Goal: Task Accomplishment & Management: Use online tool/utility

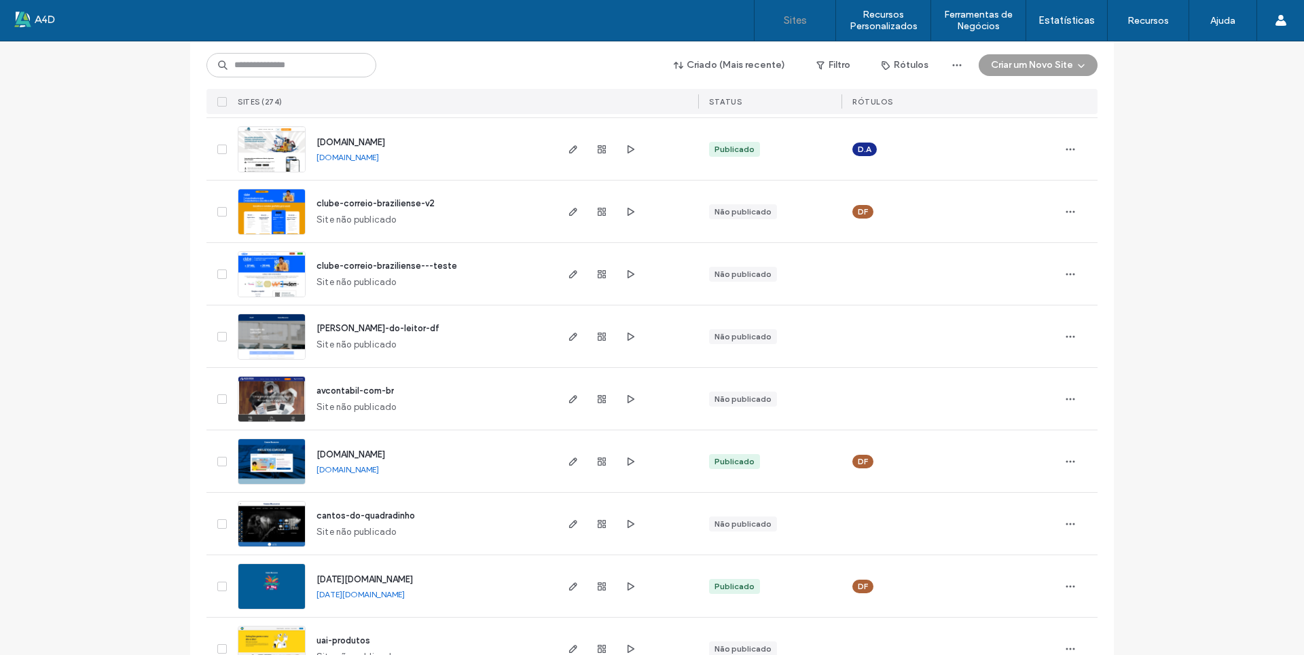
scroll to position [407, 0]
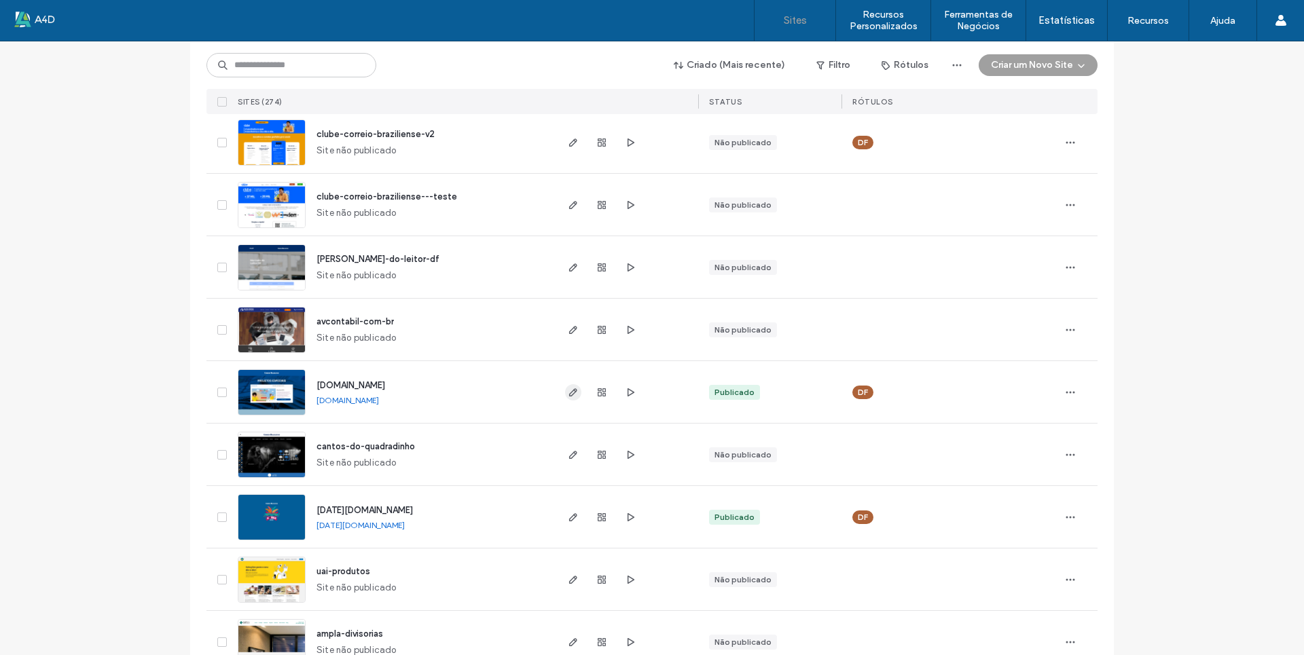
click at [568, 393] on icon "button" at bounding box center [573, 392] width 11 height 11
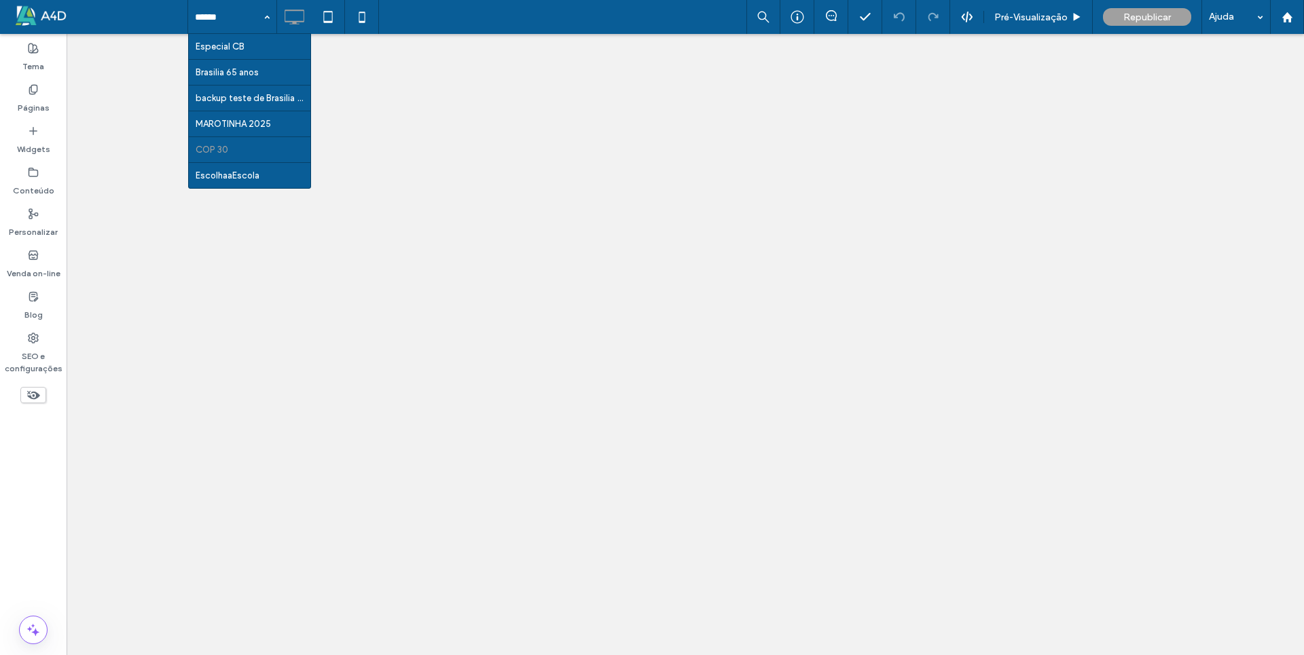
click at [211, 149] on div at bounding box center [652, 327] width 1304 height 655
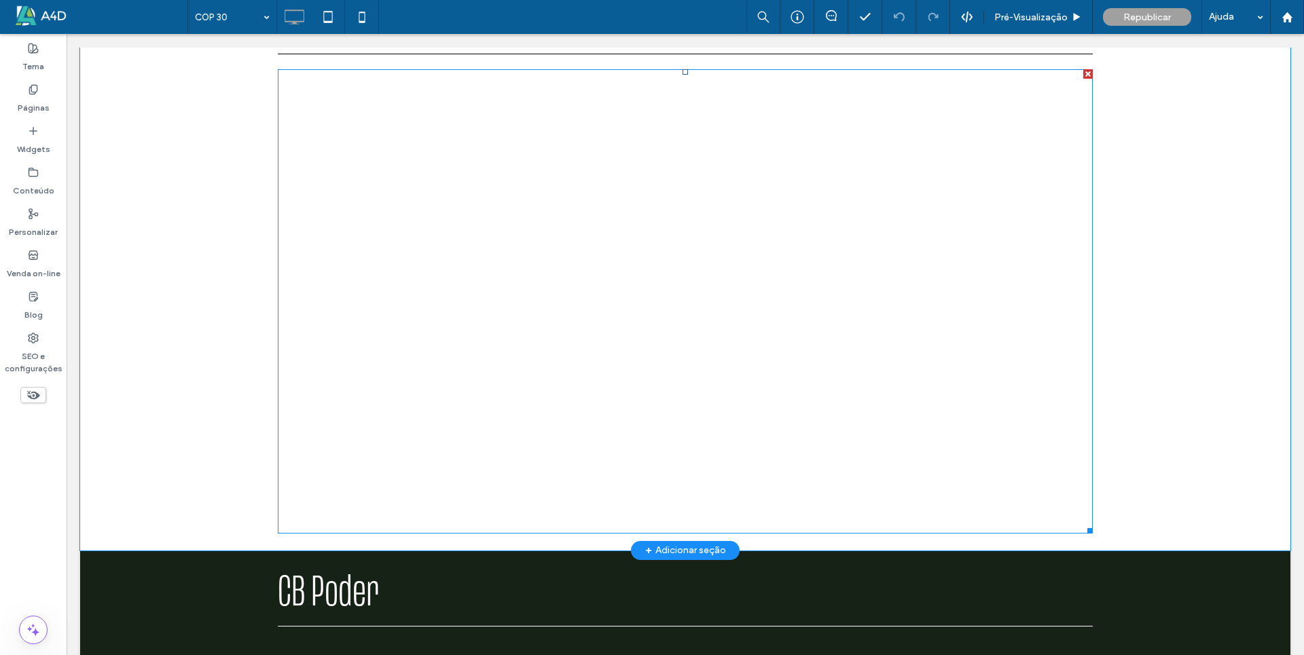
scroll to position [1494, 0]
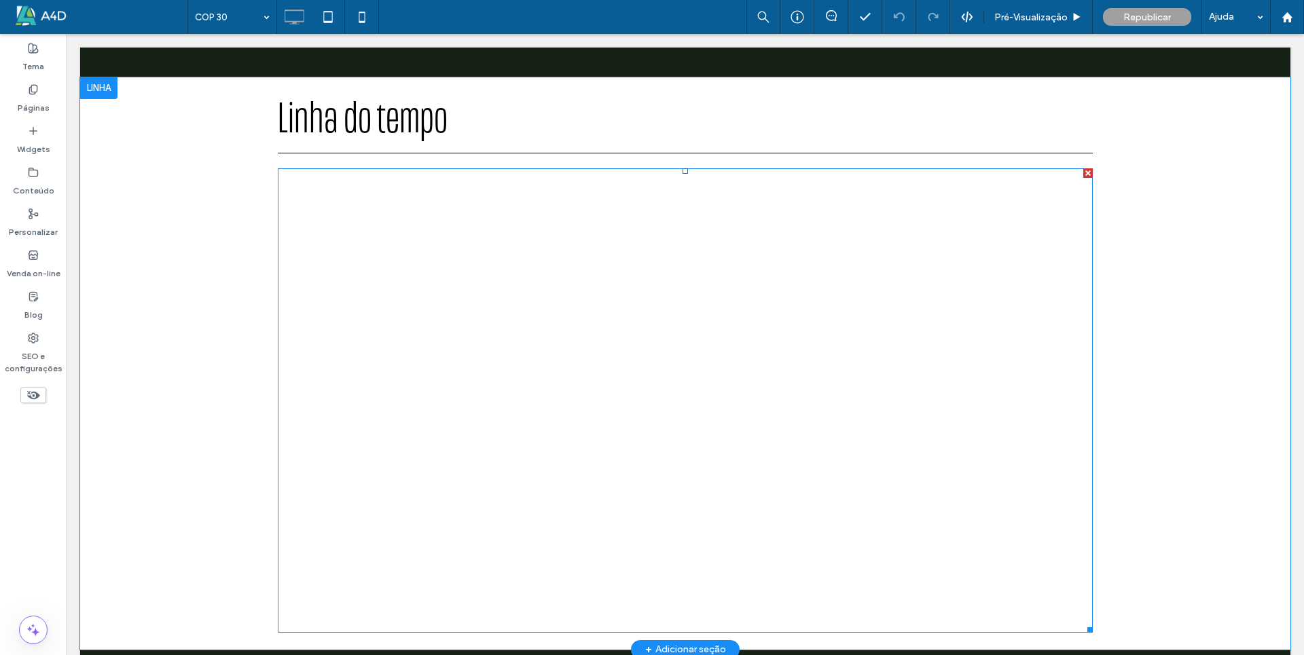
click at [653, 208] on span at bounding box center [685, 400] width 815 height 464
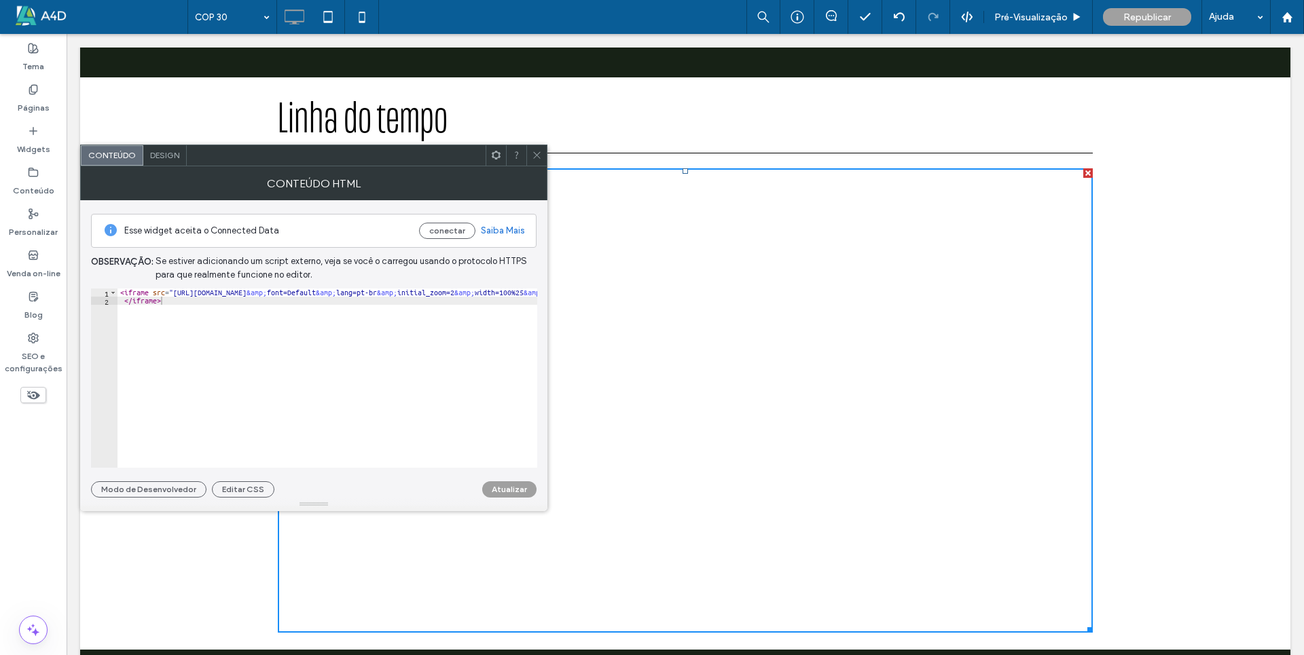
type textarea "**********"
drag, startPoint x: 223, startPoint y: 293, endPoint x: 275, endPoint y: 292, distance: 51.6
click at [275, 292] on div "< iframe src = "https://cdn.knightlab.com/libs/timeline3/latest/embed/index.htm…" at bounding box center [871, 381] width 1509 height 185
